Goal: Navigation & Orientation: Find specific page/section

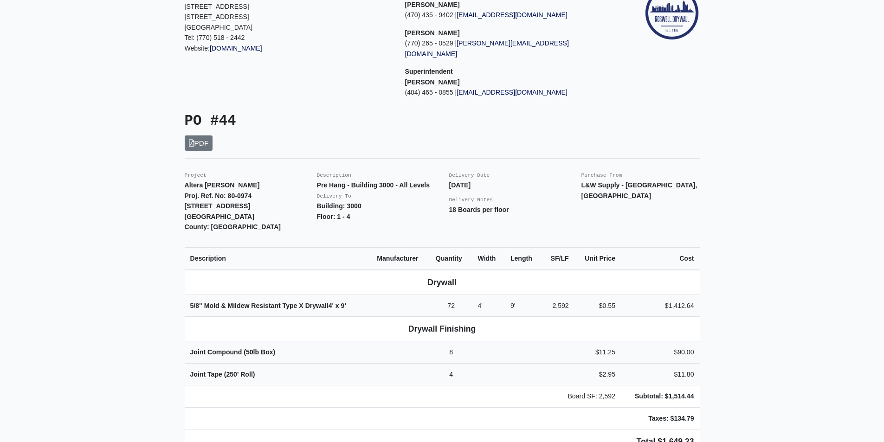
scroll to position [139, 0]
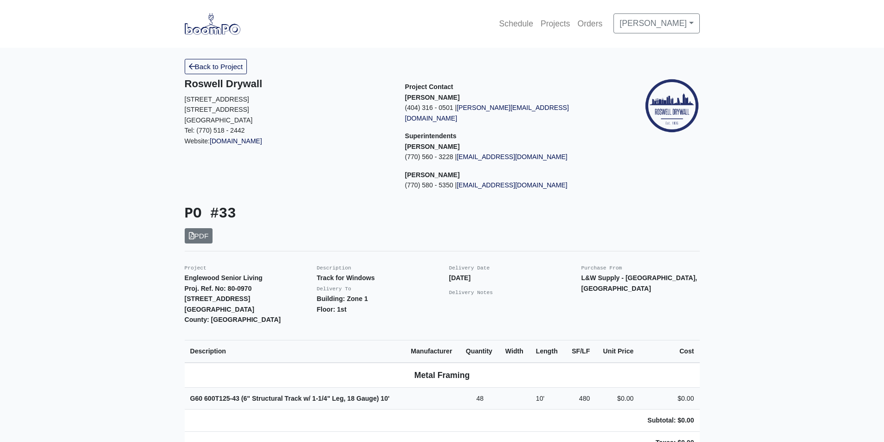
click at [118, 215] on main "Back to Project Roswell Drywall 7000 Peachtree Dunwoody Rd NE Building 5, Suite…" at bounding box center [442, 430] width 884 height 765
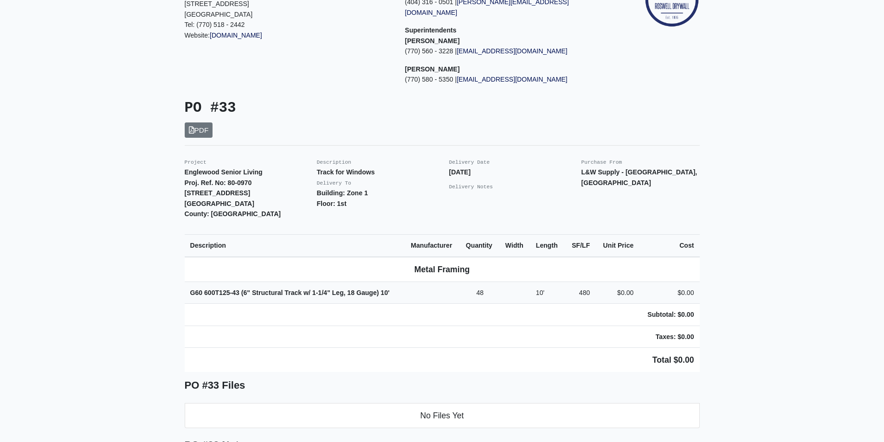
scroll to position [93, 0]
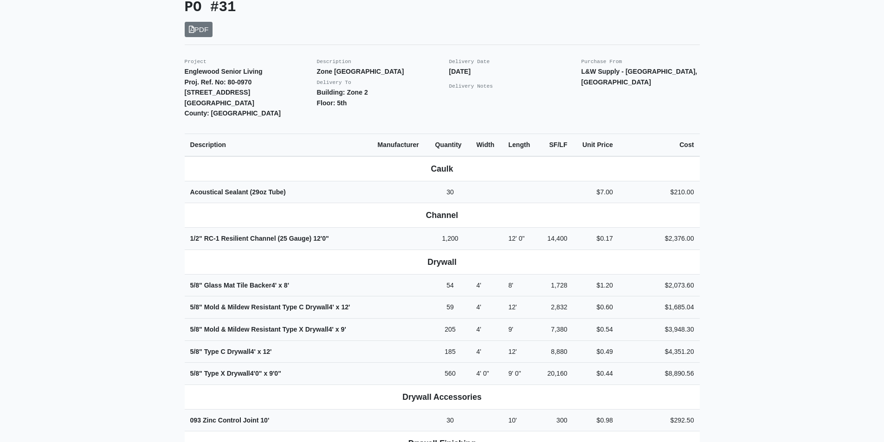
scroll to position [232, 0]
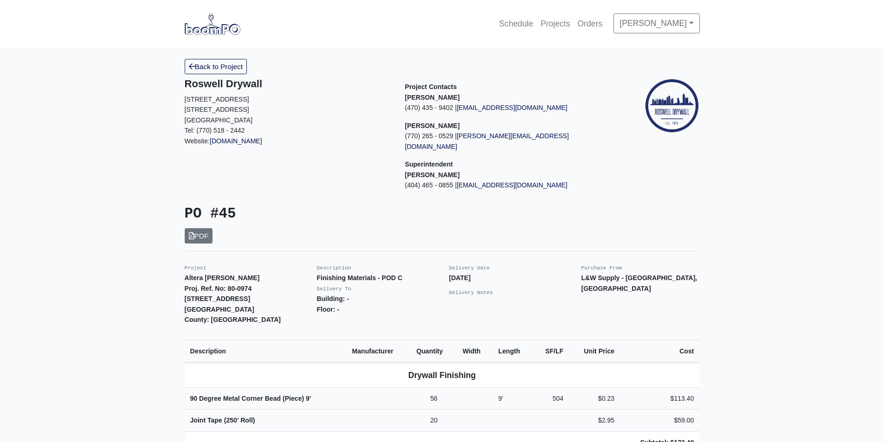
click at [88, 225] on main "Back to Project Roswell Drywall 7000 Peachtree Dunwoody Rd NE Building 5, Suite…" at bounding box center [442, 441] width 884 height 787
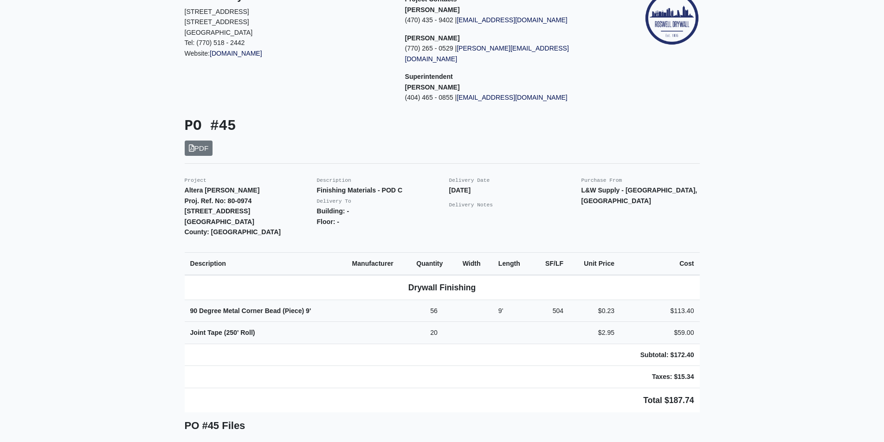
scroll to position [139, 0]
